Goal: Find specific page/section: Find specific page/section

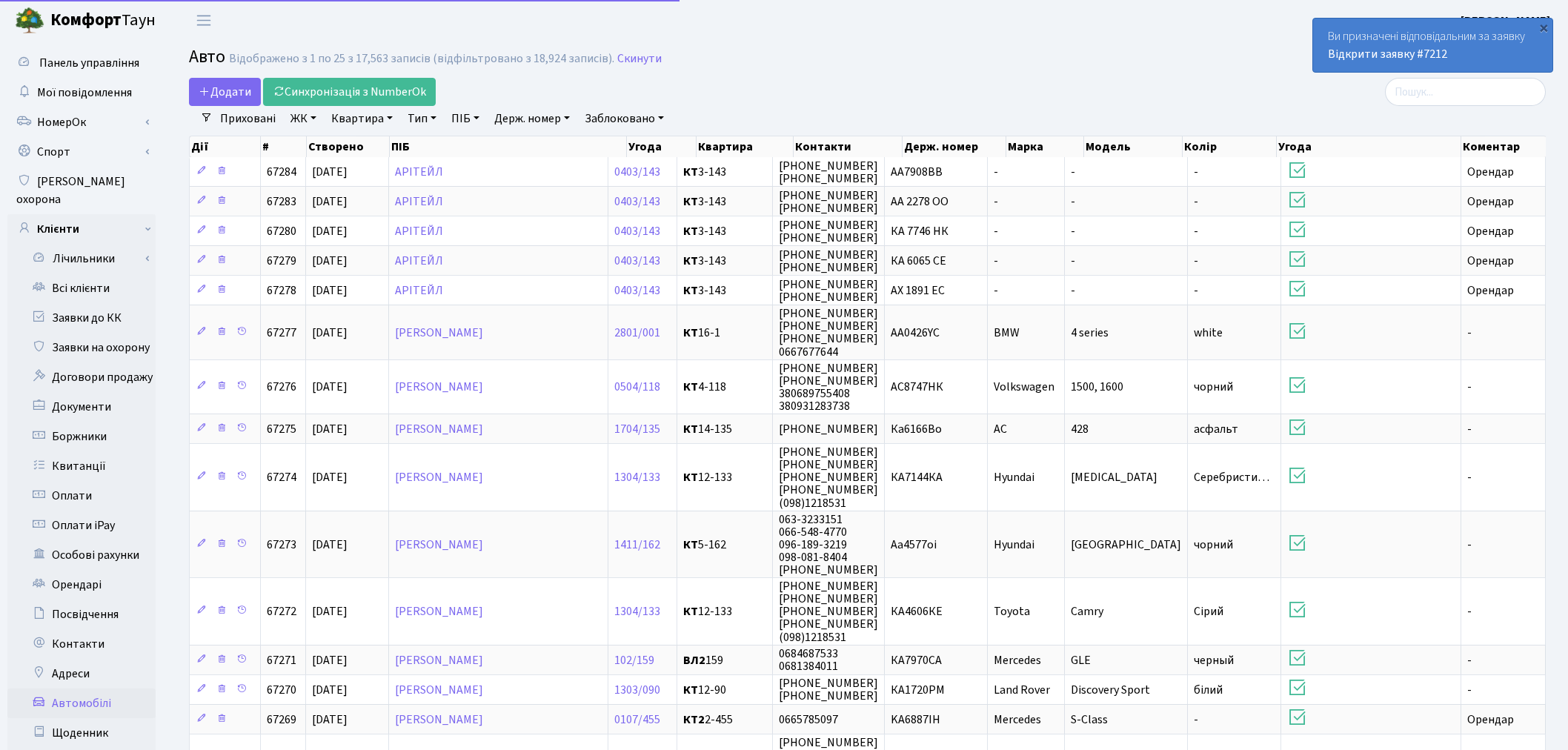
select select "25"
click at [65, 24] on b "Комфорт" at bounding box center [85, 19] width 71 height 24
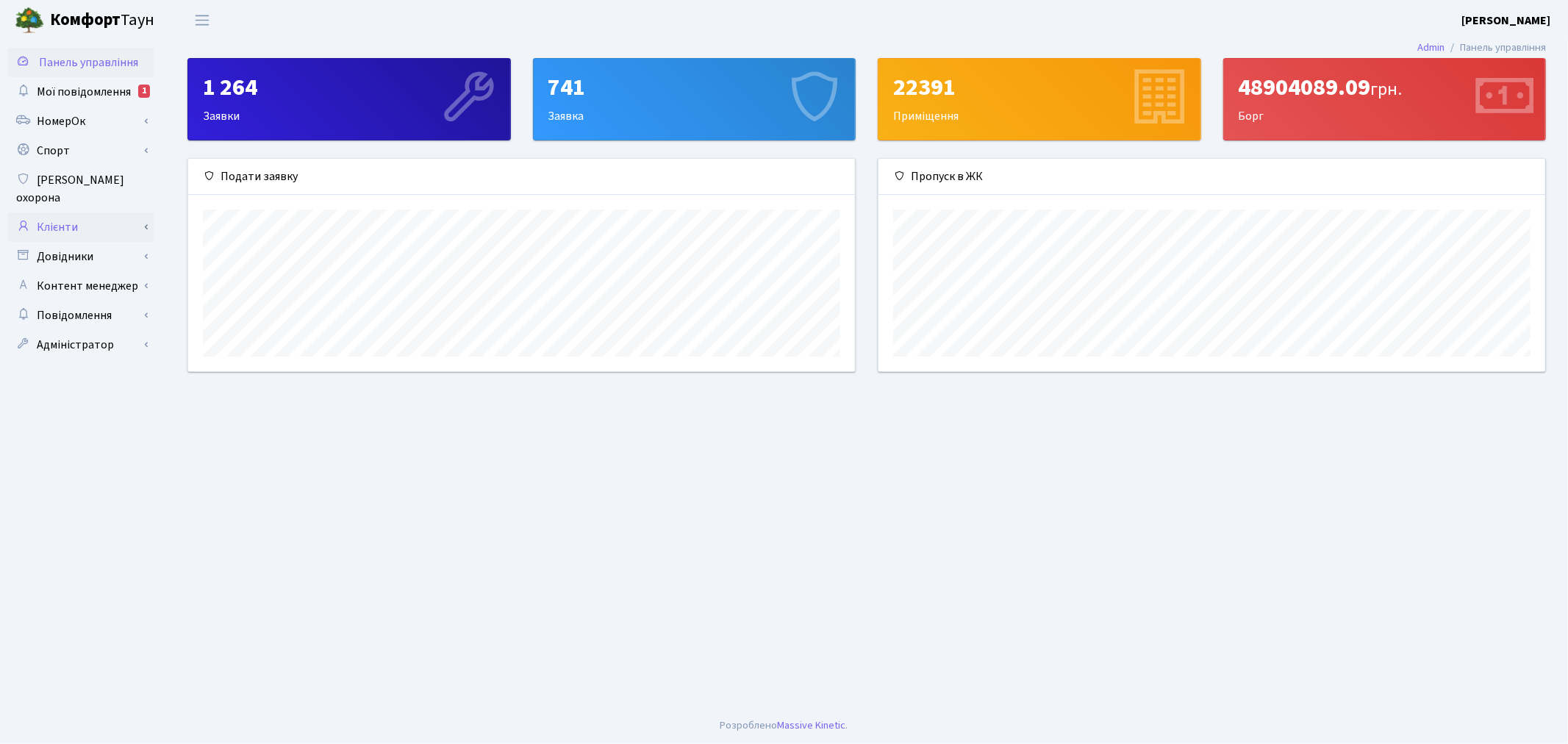
scroll to position [734721, 734474]
click at [76, 212] on link "Клієнти" at bounding box center [80, 227] width 147 height 30
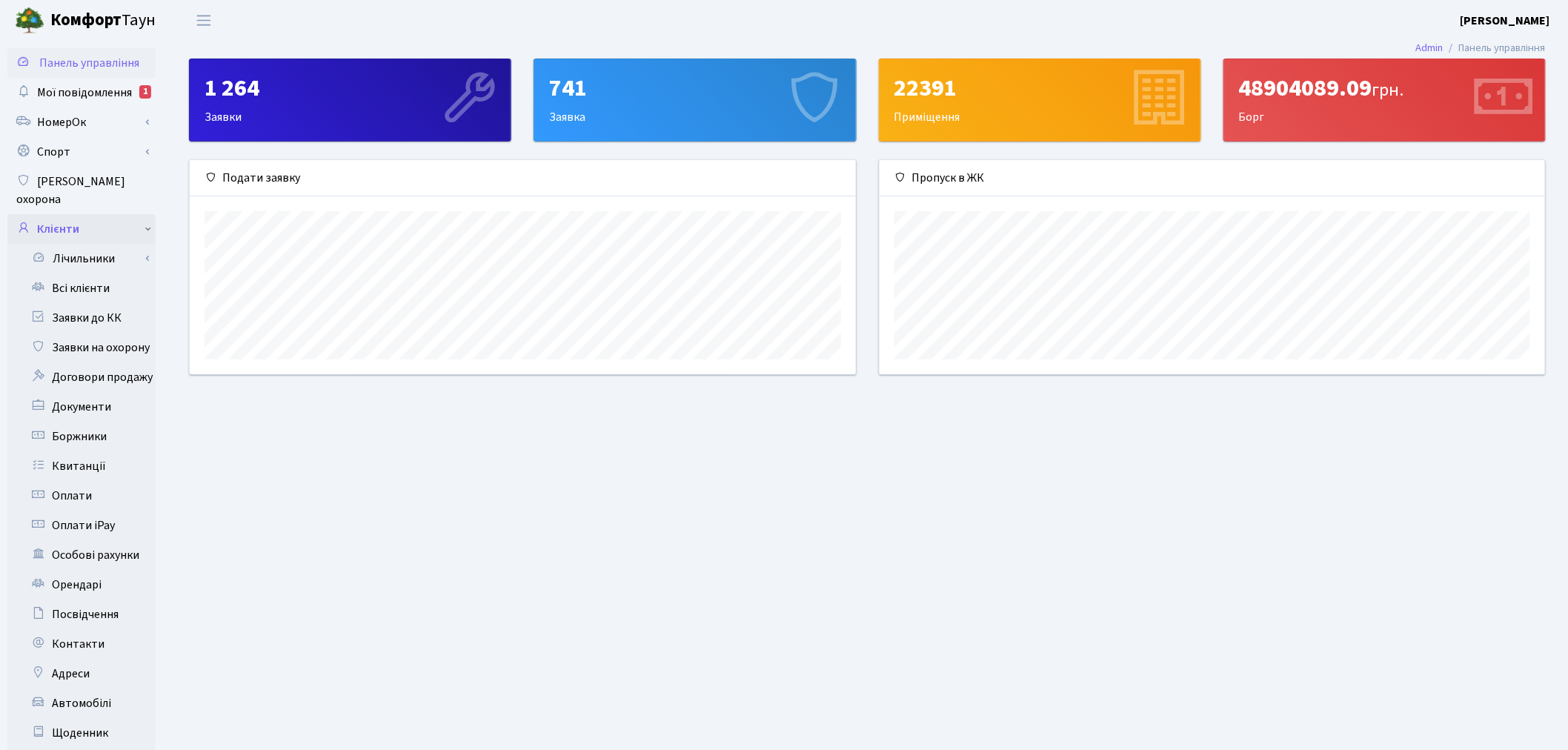
scroll to position [740647, 740260]
click at [105, 273] on link "Всі клієнти" at bounding box center [81, 288] width 148 height 30
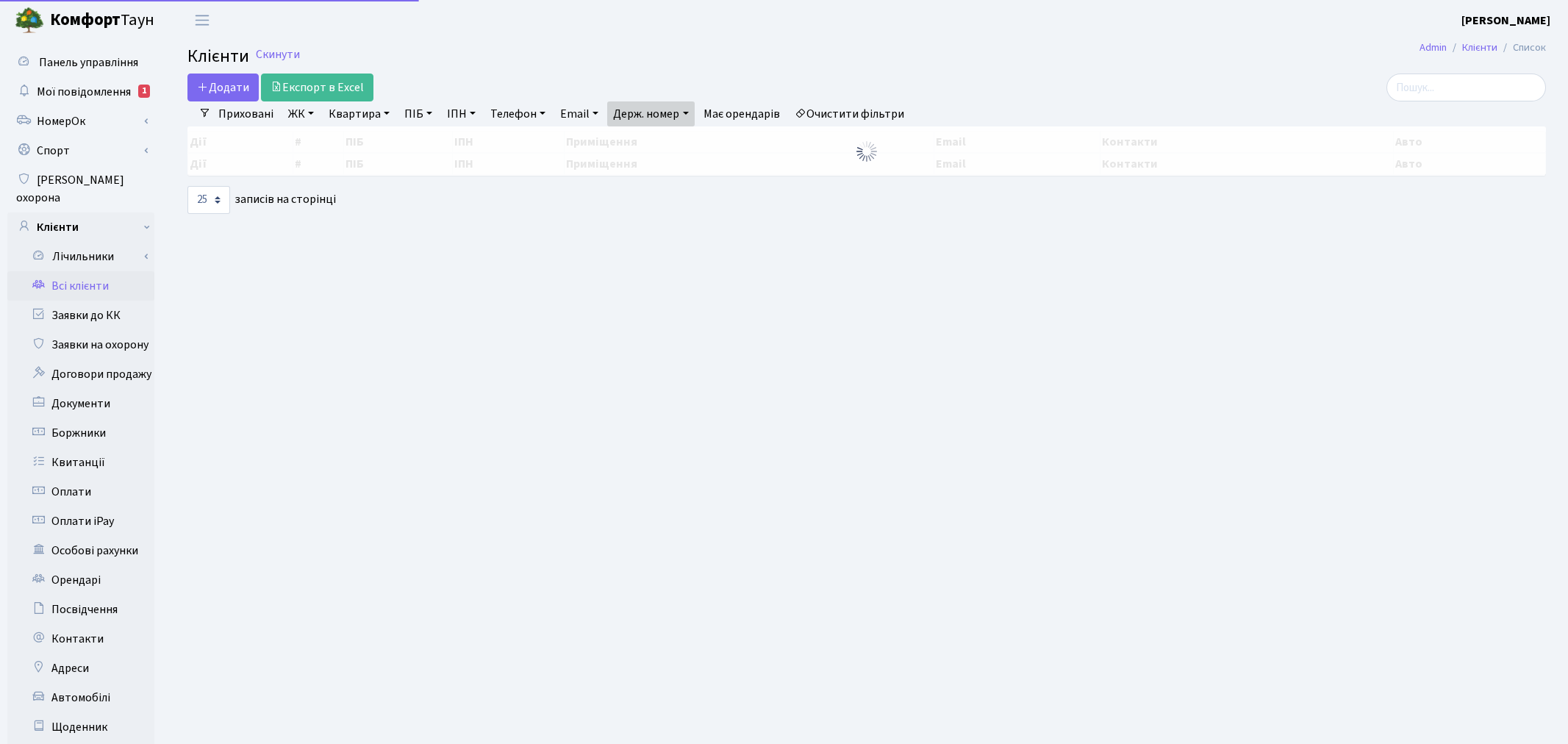
select select "25"
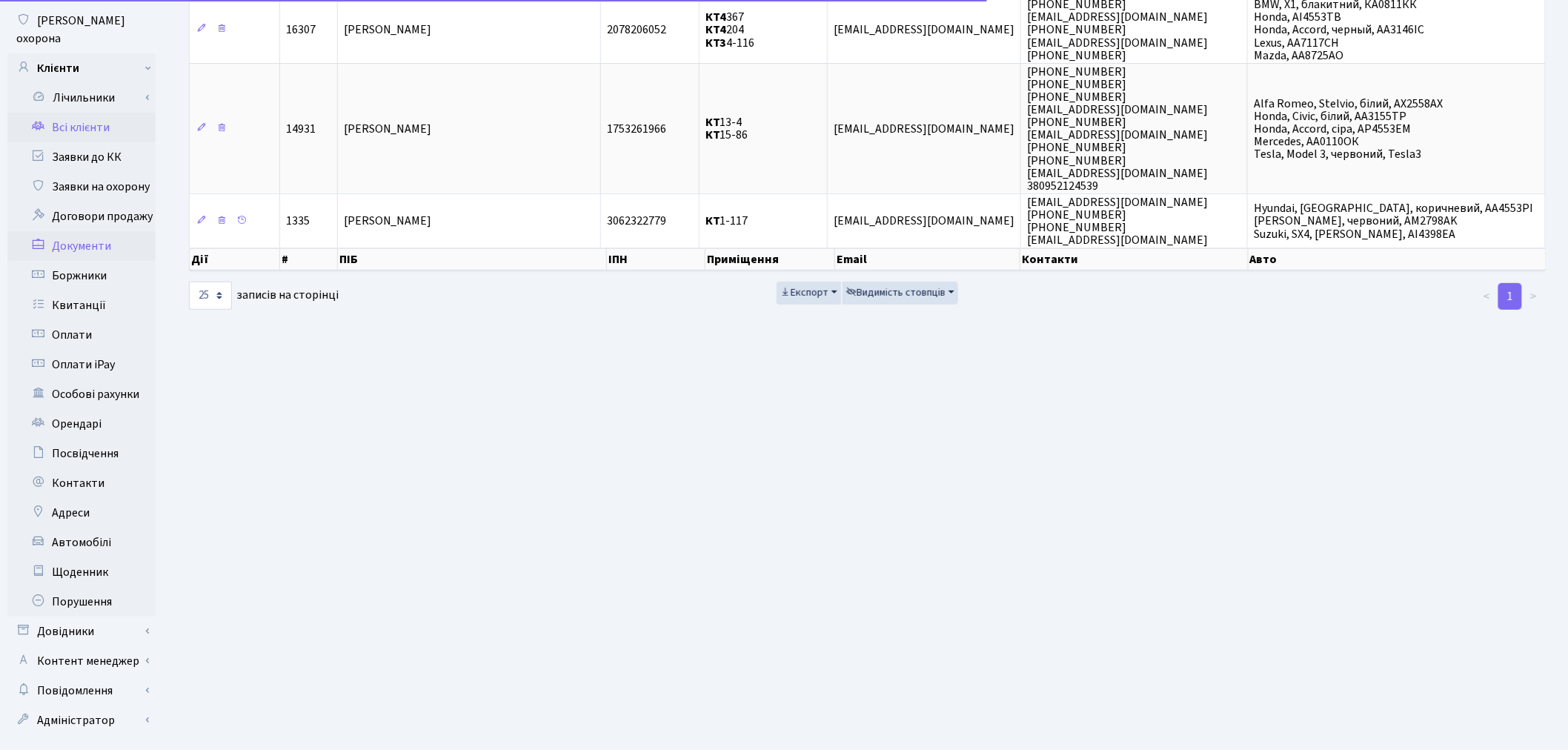
scroll to position [165, 0]
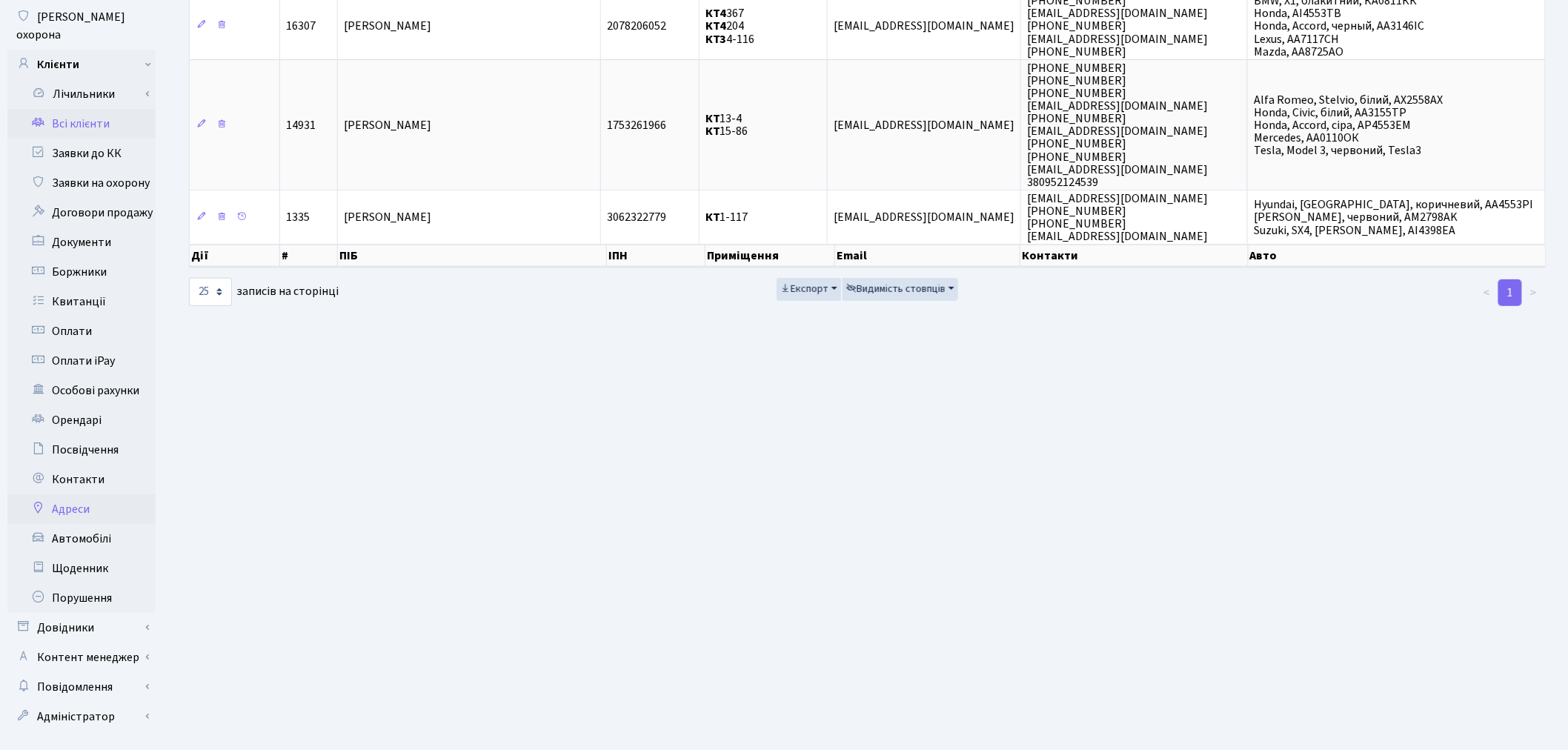
click at [82, 501] on link "Адреси" at bounding box center [81, 509] width 148 height 30
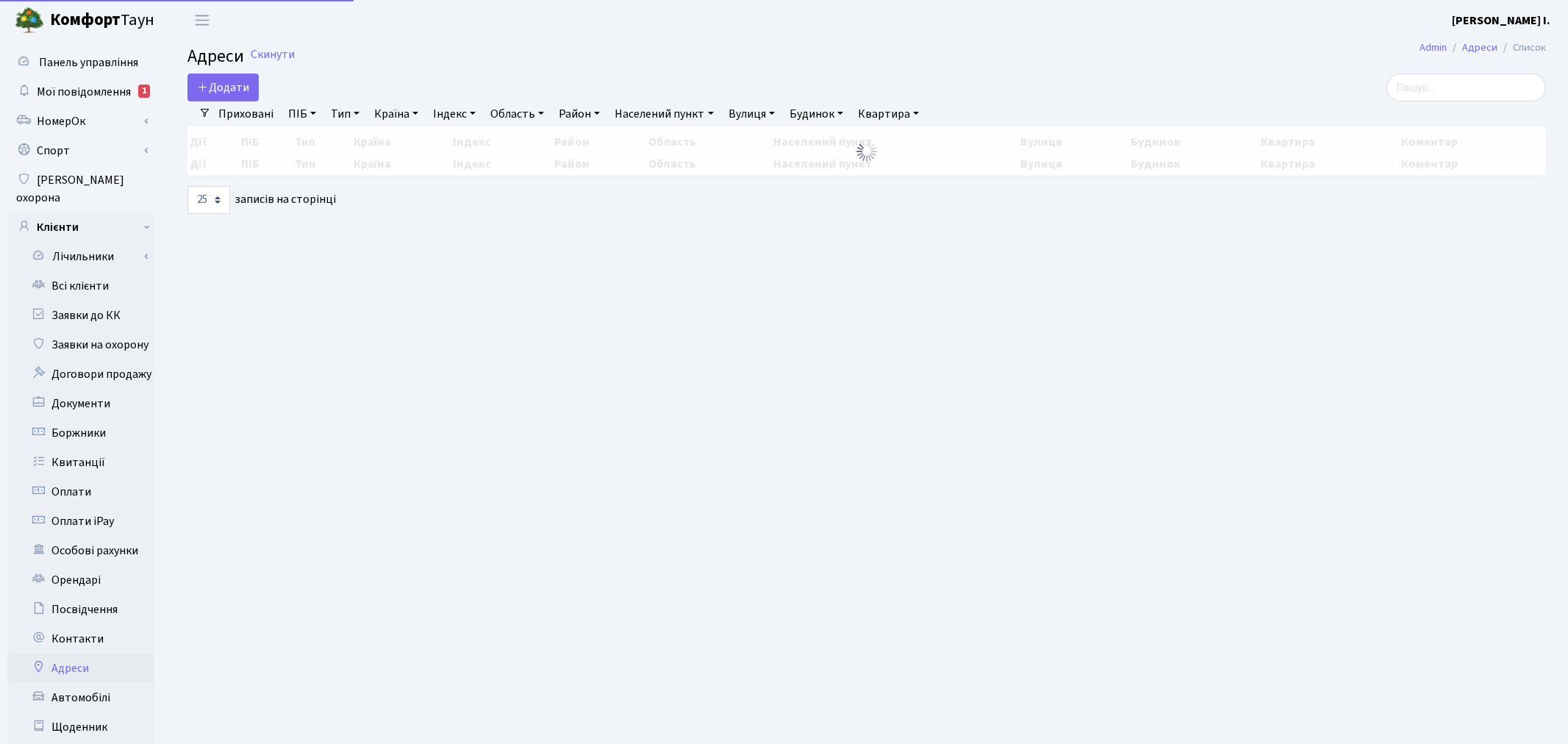
select select "25"
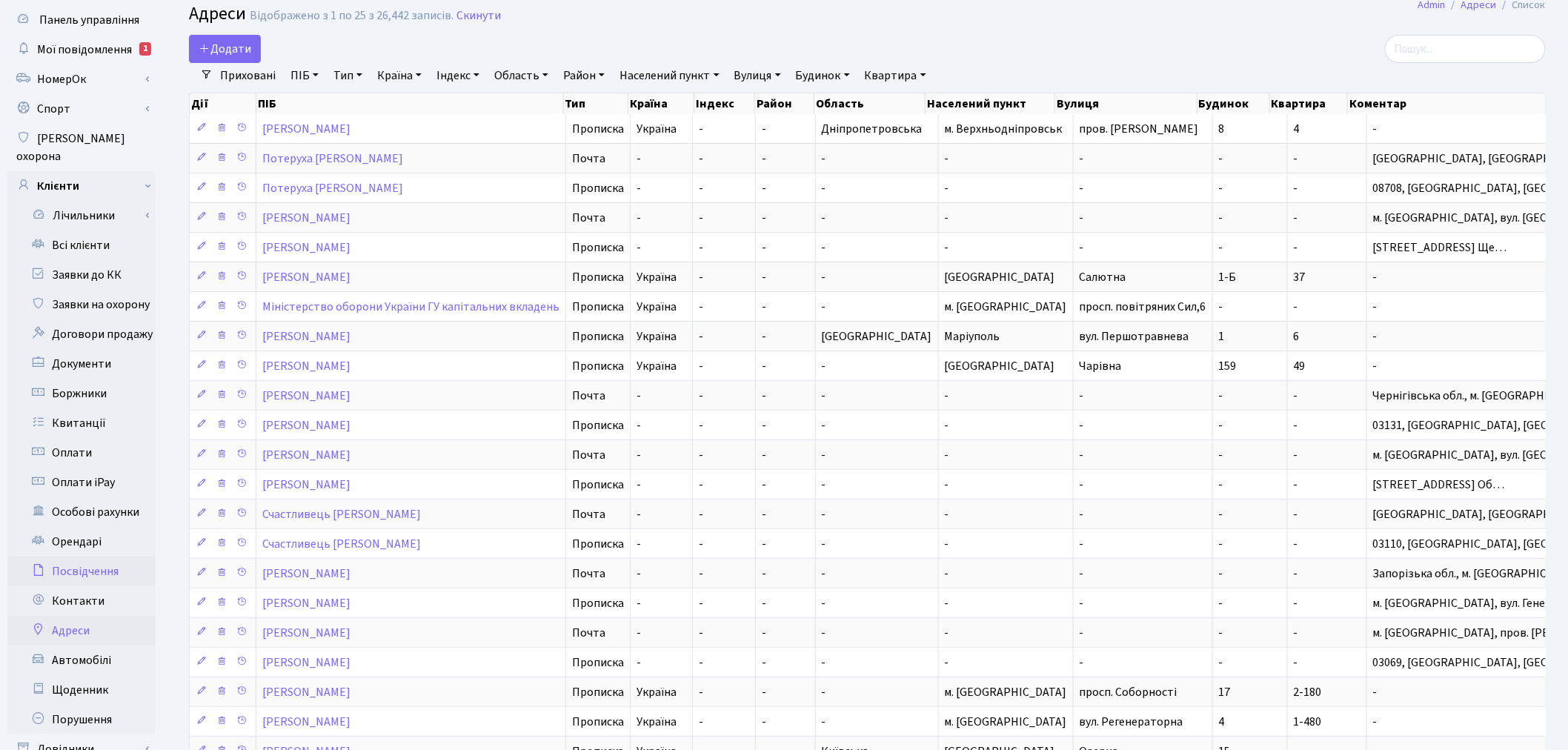
scroll to position [82, 0]
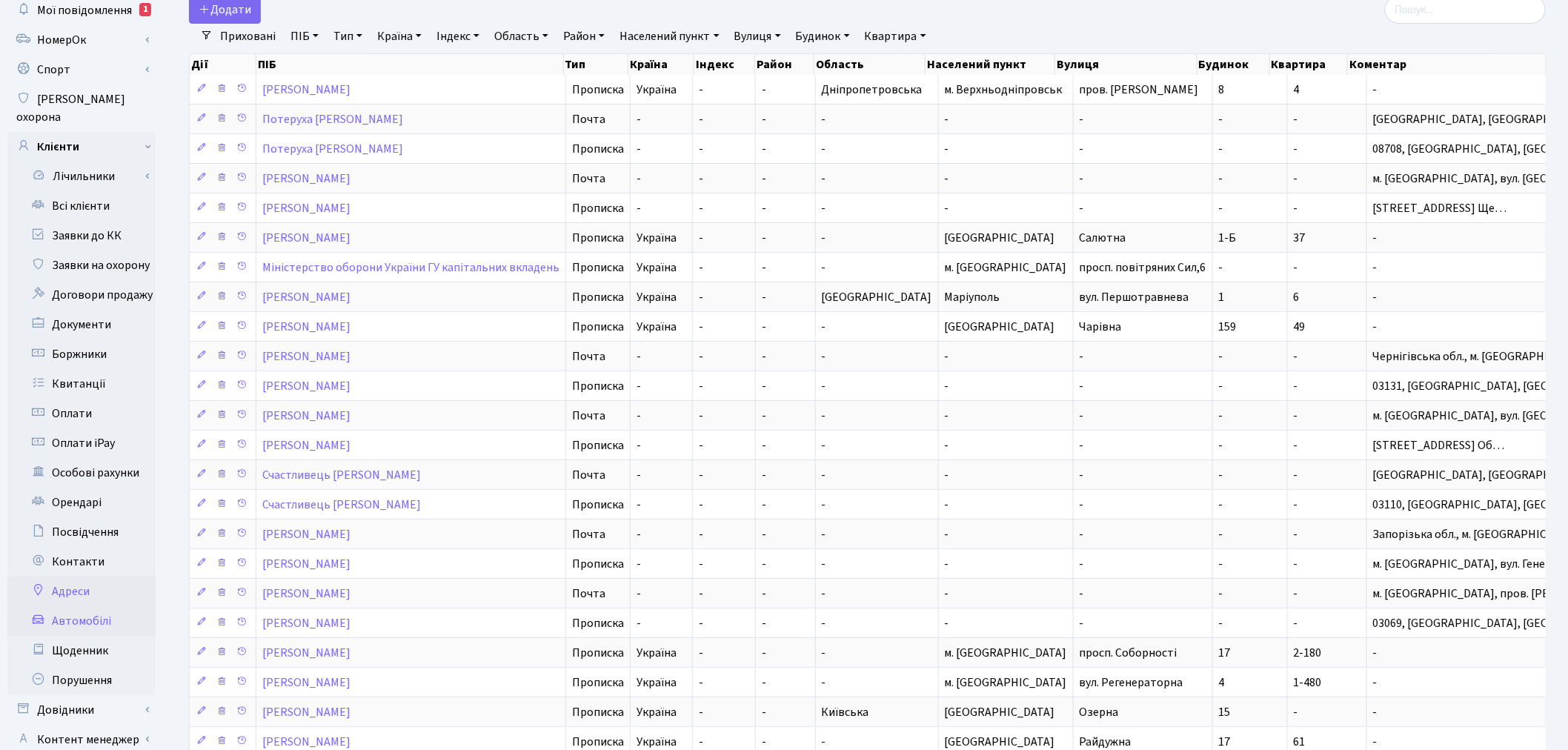
click at [112, 606] on link "Автомобілі" at bounding box center [81, 621] width 148 height 30
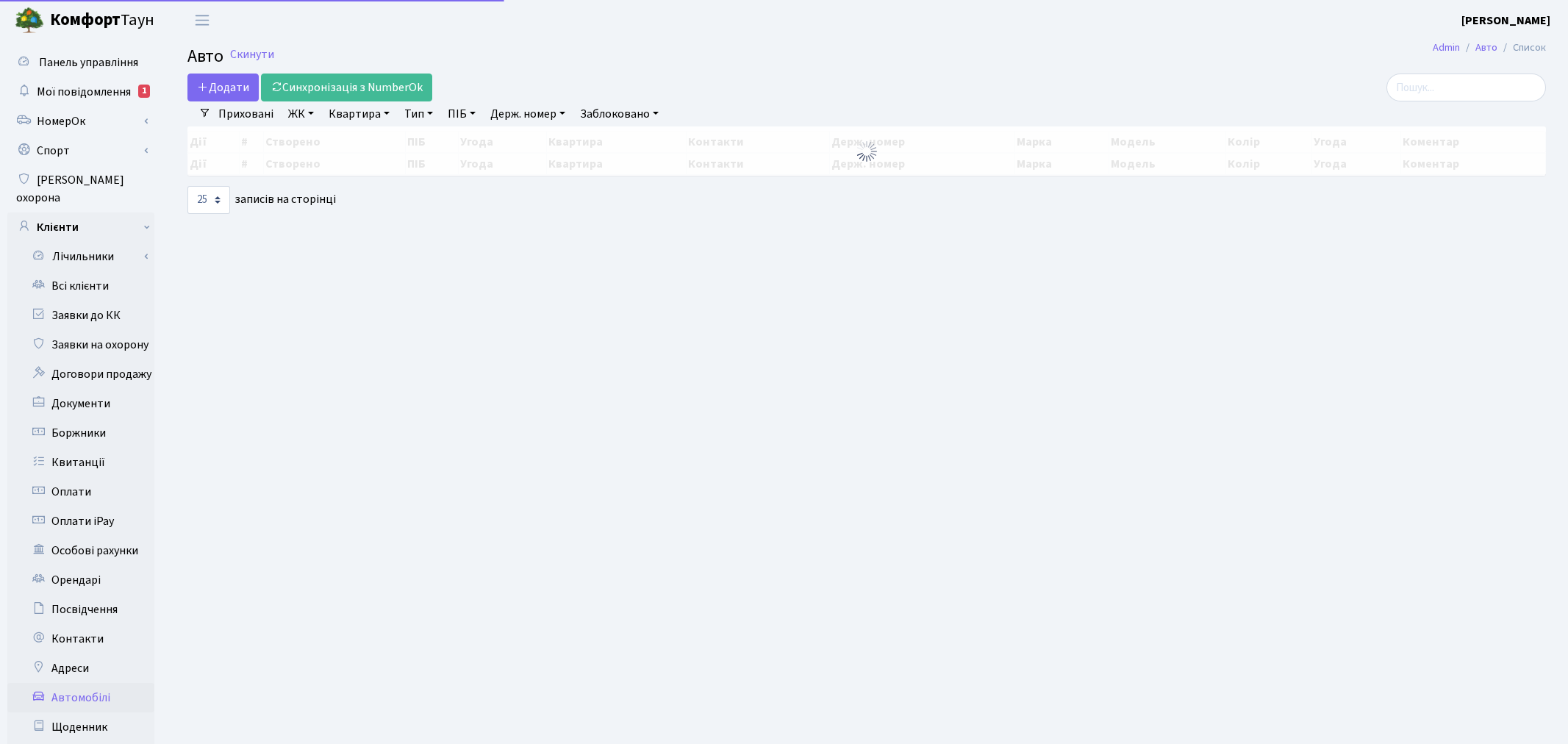
select select "25"
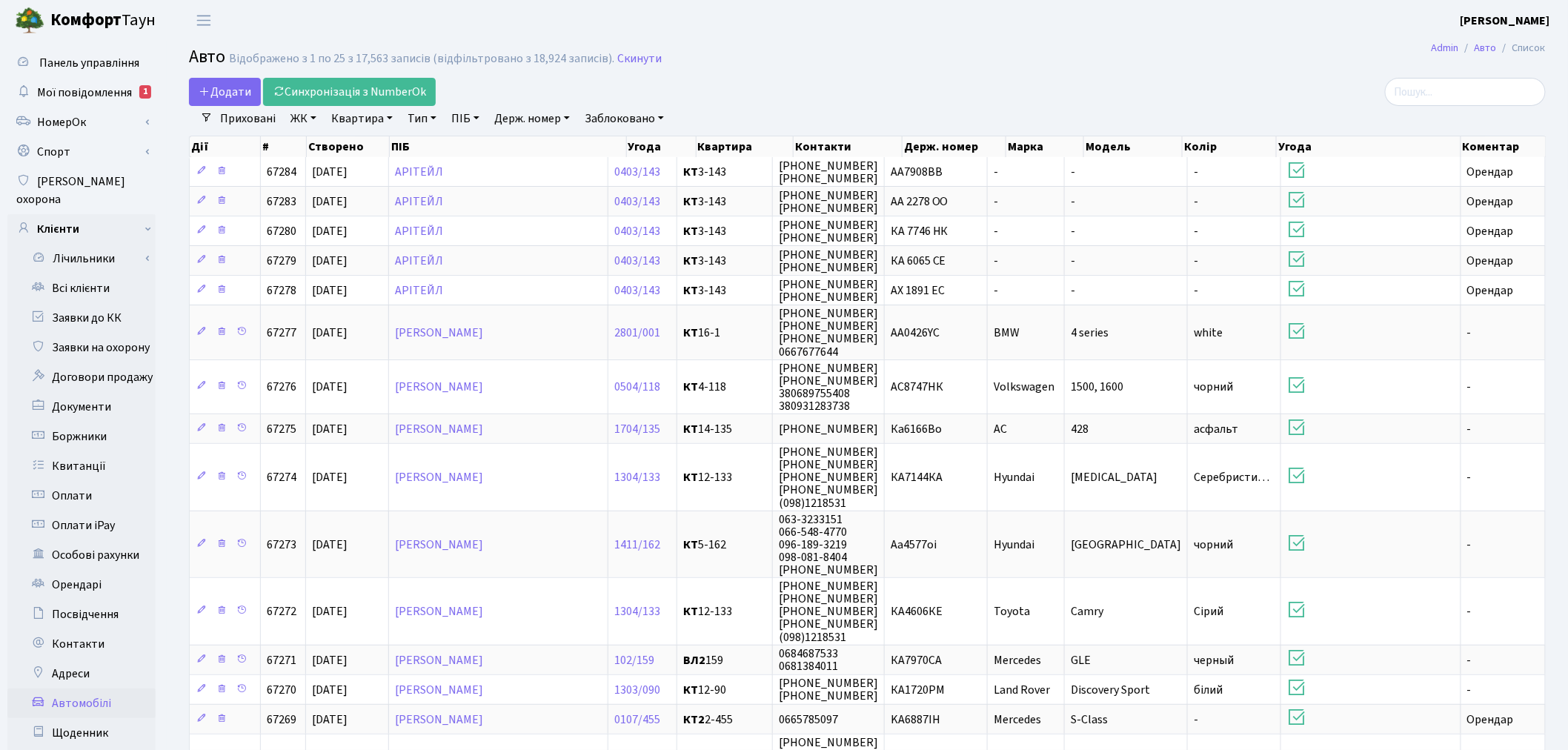
click at [541, 116] on link "Держ. номер" at bounding box center [531, 118] width 87 height 26
click at [542, 139] on input "text" at bounding box center [532, 147] width 86 height 28
paste input "КА0363ОО"
type input "КА0363ОО"
